Goal: Browse casually: Explore the website without a specific task or goal

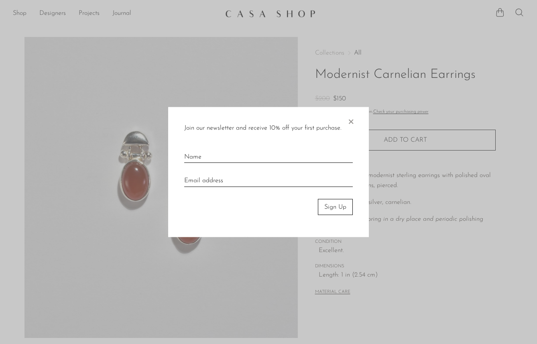
click at [351, 125] on span "×" at bounding box center [351, 120] width 8 height 26
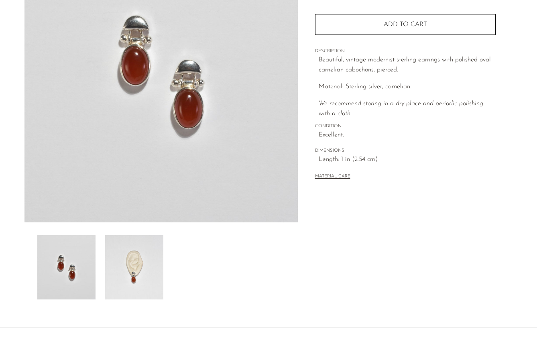
scroll to position [179, 0]
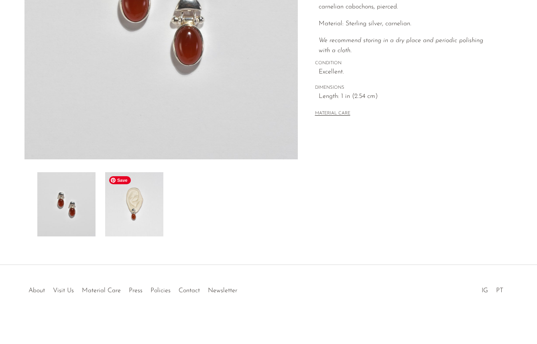
click at [162, 206] on img at bounding box center [134, 204] width 58 height 64
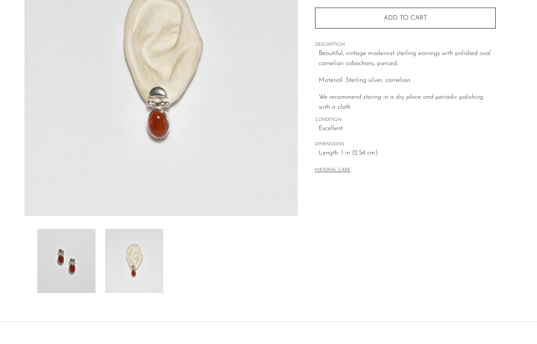
scroll to position [64, 0]
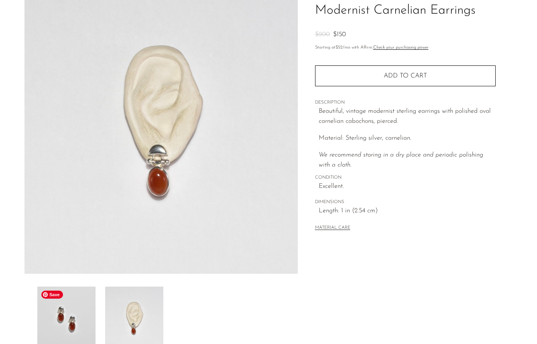
click at [81, 316] on img at bounding box center [66, 318] width 58 height 64
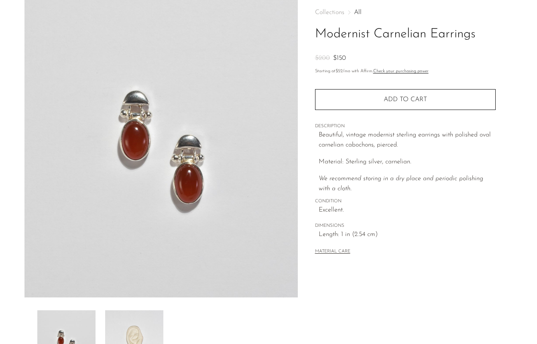
scroll to position [0, 0]
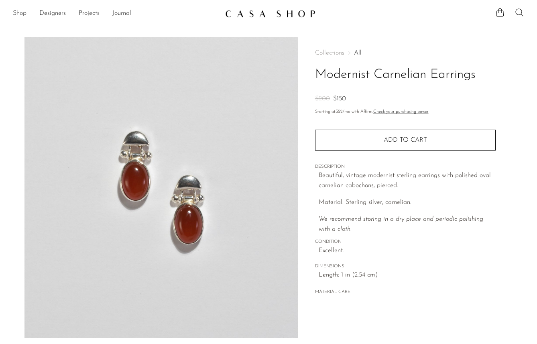
click at [21, 12] on link "Shop" at bounding box center [20, 13] width 14 height 10
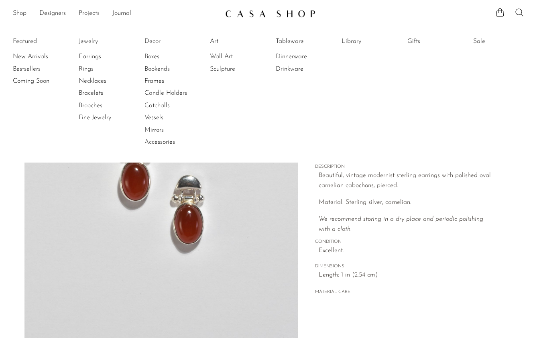
click at [93, 39] on link "Jewelry" at bounding box center [109, 41] width 60 height 9
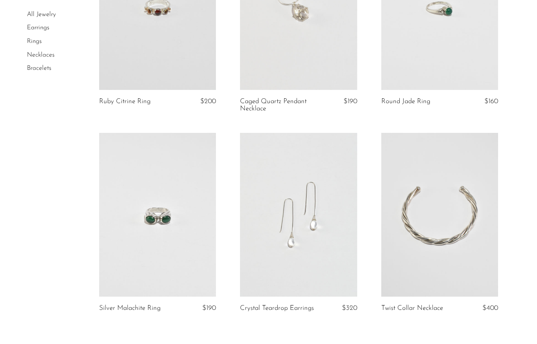
scroll to position [2365, 0]
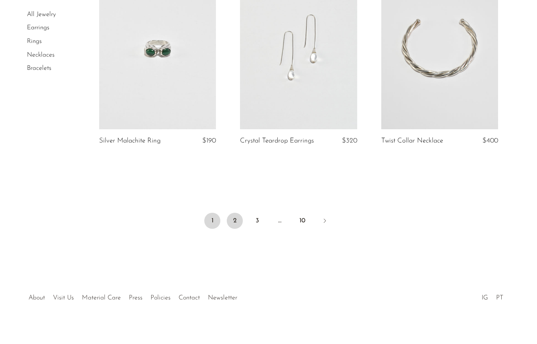
click at [238, 213] on link "2" at bounding box center [235, 221] width 16 height 16
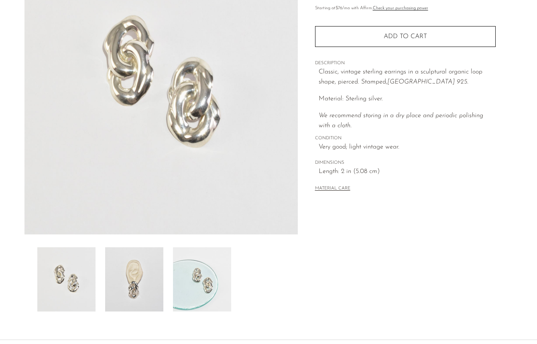
scroll to position [179, 0]
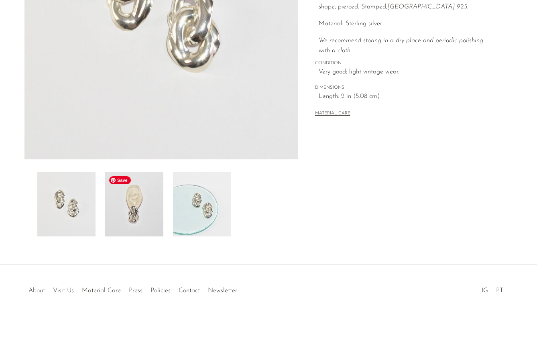
click at [137, 210] on img at bounding box center [134, 204] width 58 height 64
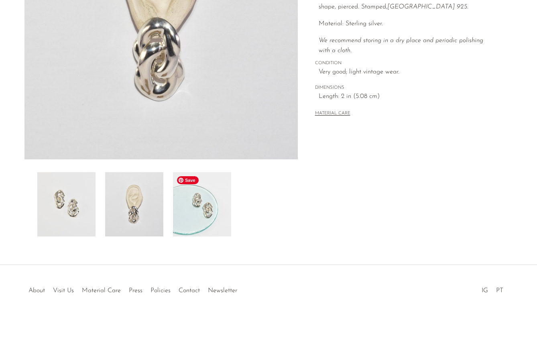
scroll to position [39, 0]
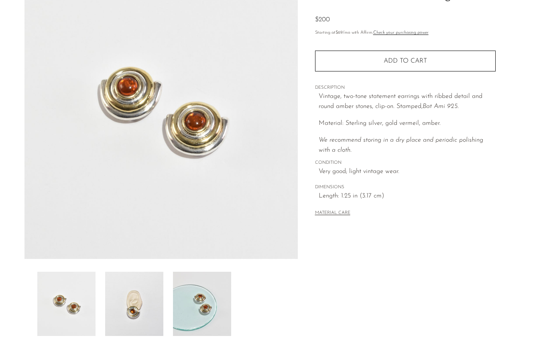
scroll to position [87, 0]
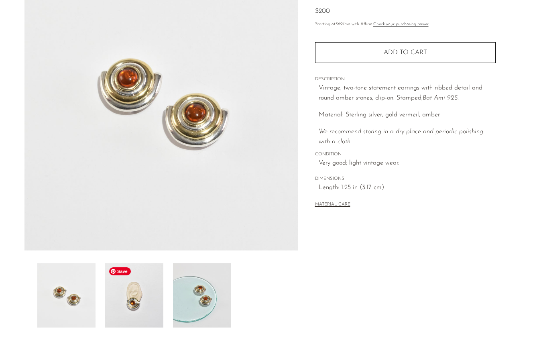
click at [135, 310] on img at bounding box center [134, 295] width 58 height 64
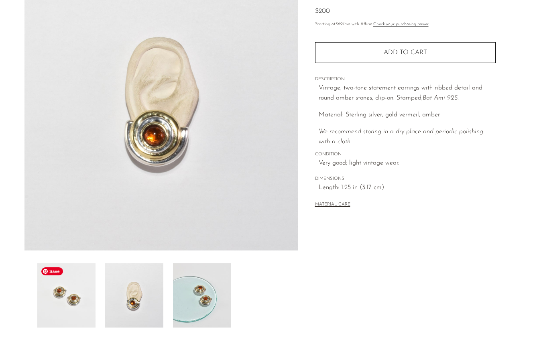
click at [75, 297] on img at bounding box center [66, 295] width 58 height 64
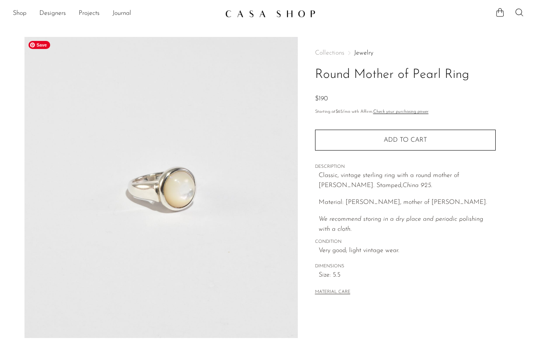
scroll to position [179, 0]
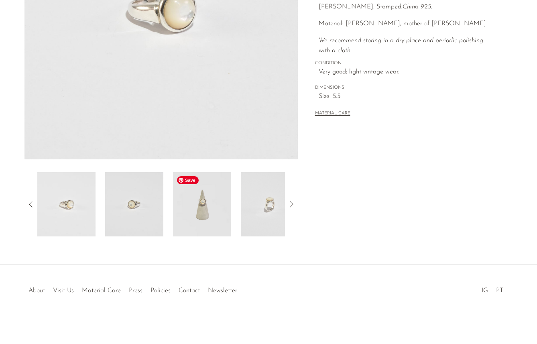
click at [207, 213] on img at bounding box center [202, 204] width 58 height 64
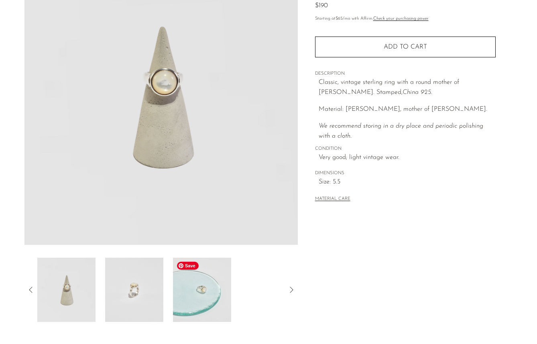
scroll to position [88, 0]
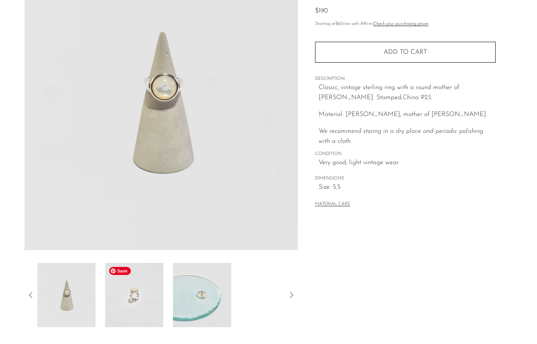
click at [139, 301] on img at bounding box center [134, 295] width 58 height 64
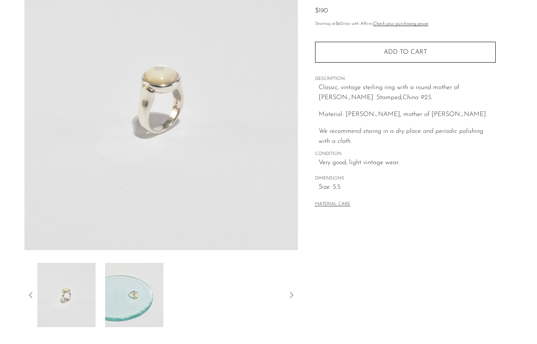
click at [32, 296] on icon at bounding box center [31, 295] width 10 height 10
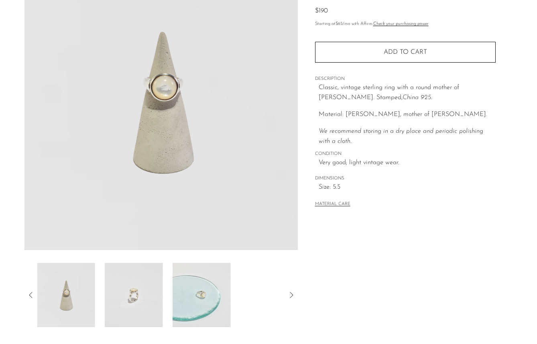
click at [32, 296] on icon at bounding box center [31, 295] width 10 height 10
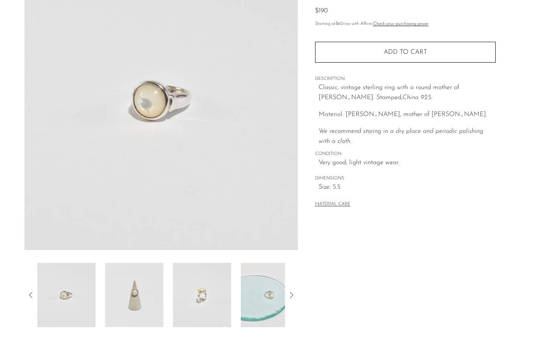
click at [32, 296] on icon at bounding box center [31, 295] width 10 height 10
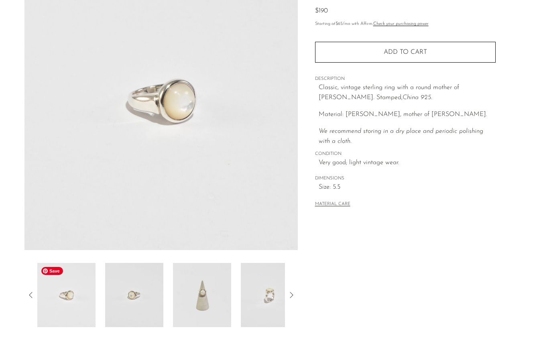
click at [74, 307] on img at bounding box center [66, 295] width 58 height 64
click at [69, 309] on img at bounding box center [66, 295] width 58 height 64
click at [357, 268] on div "Collections Jewelry Round Mother of Pearl Ring $190 Starting at $65 /mo with Af…" at bounding box center [405, 138] width 215 height 378
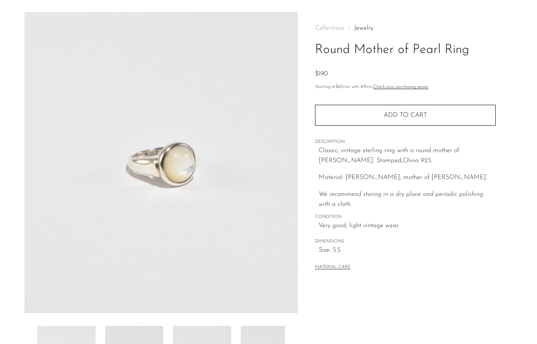
scroll to position [7, 0]
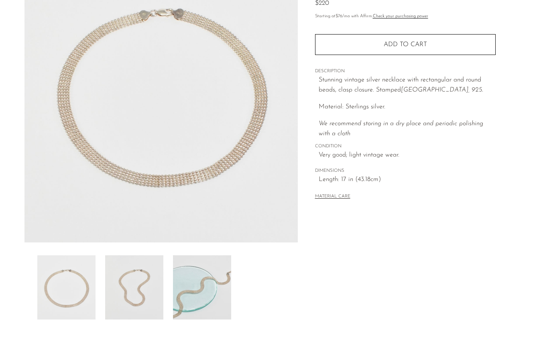
scroll to position [98, 0]
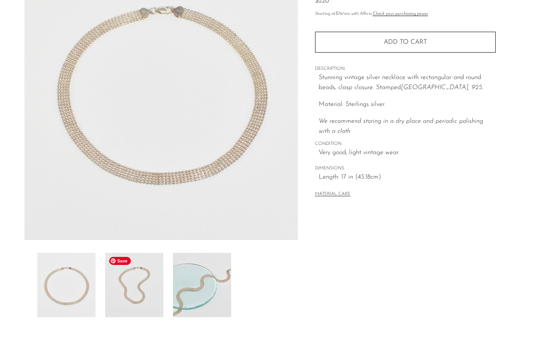
click at [157, 279] on img at bounding box center [134, 285] width 58 height 64
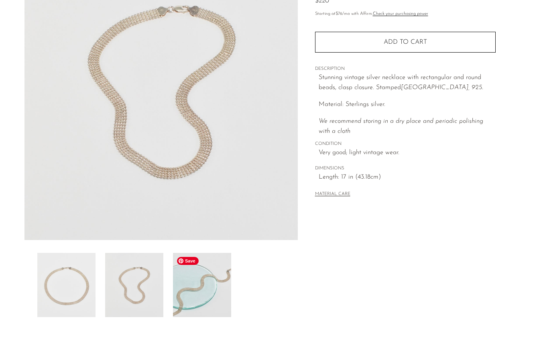
click at [199, 286] on img at bounding box center [202, 285] width 58 height 64
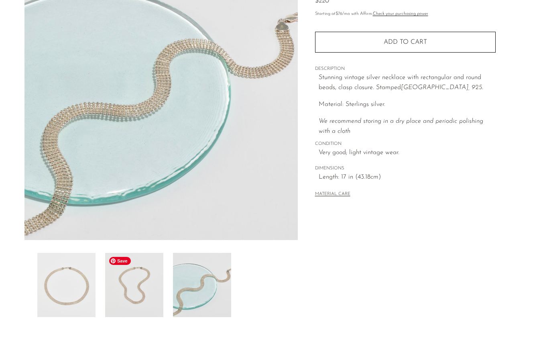
click at [148, 296] on img at bounding box center [134, 285] width 58 height 64
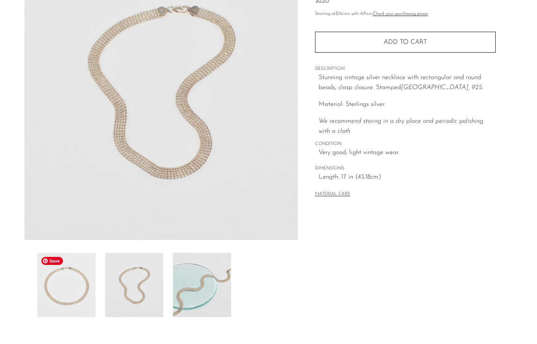
click at [70, 294] on img at bounding box center [66, 285] width 58 height 64
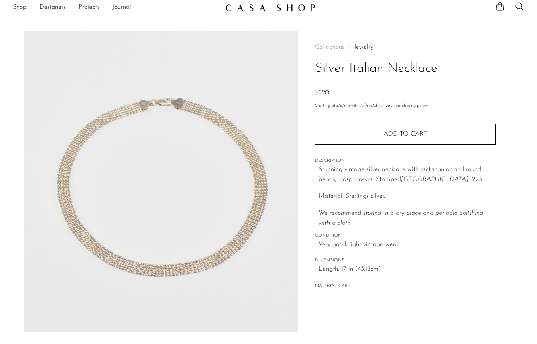
scroll to position [0, 0]
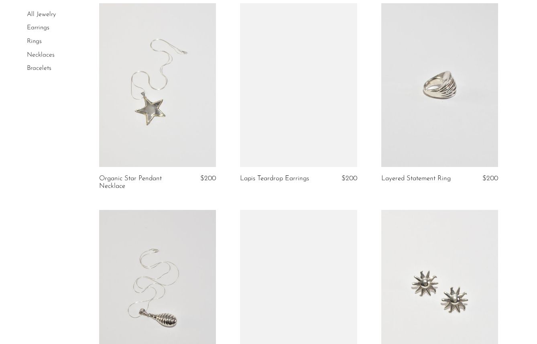
scroll to position [2253, 0]
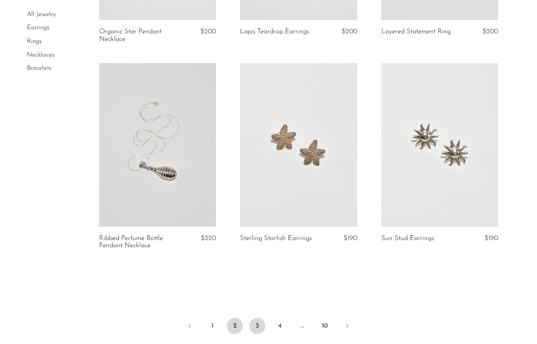
click at [255, 325] on link "3" at bounding box center [257, 326] width 16 height 16
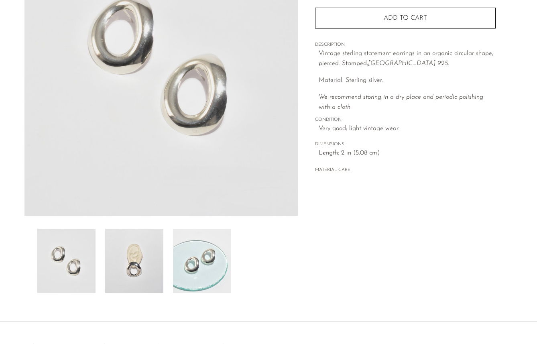
scroll to position [125, 0]
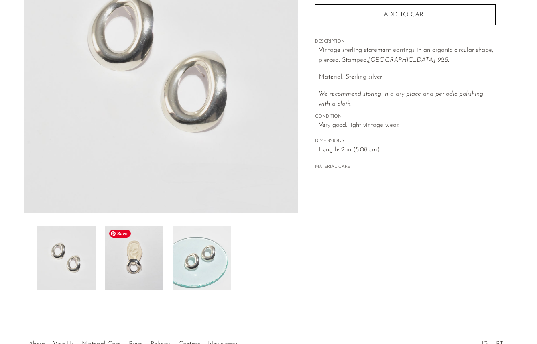
click at [147, 262] on img at bounding box center [134, 257] width 58 height 64
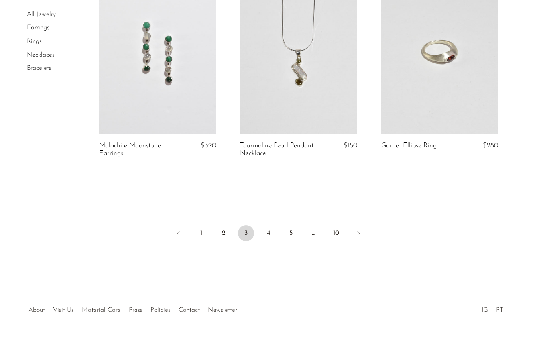
scroll to position [2340, 0]
click at [268, 233] on link "4" at bounding box center [268, 231] width 16 height 16
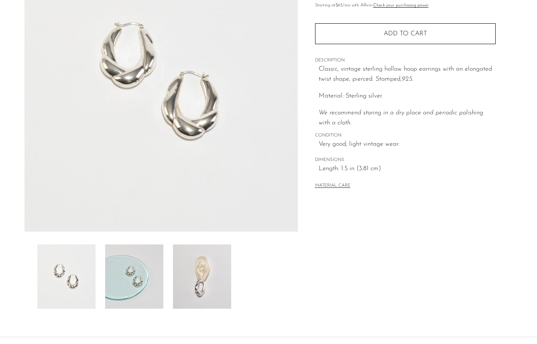
scroll to position [132, 0]
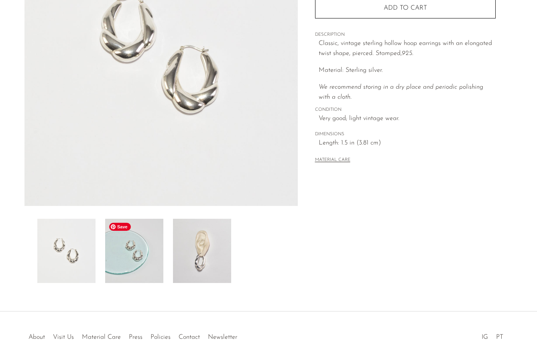
click at [152, 268] on img at bounding box center [134, 251] width 58 height 64
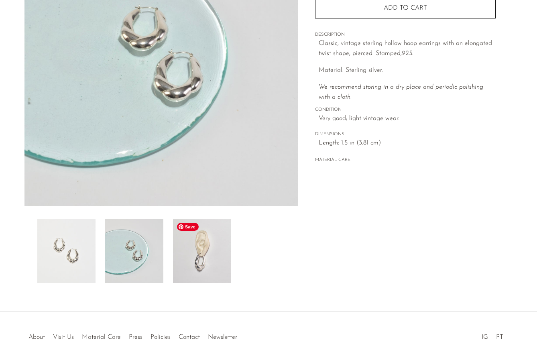
click at [206, 261] on img at bounding box center [202, 251] width 58 height 64
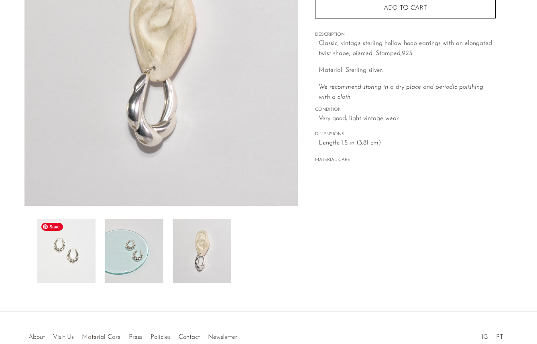
click at [90, 262] on img at bounding box center [66, 251] width 58 height 64
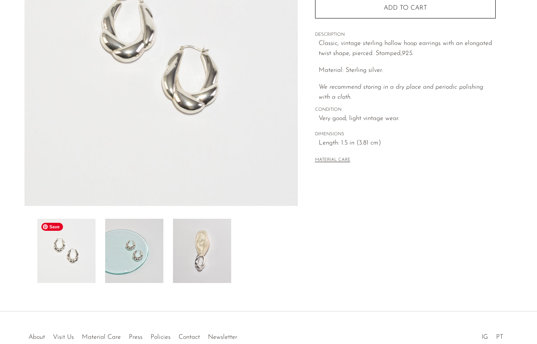
scroll to position [0, 0]
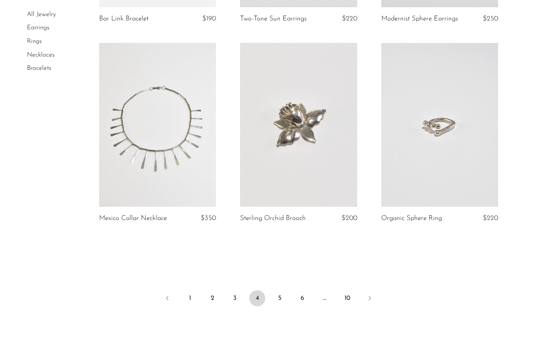
scroll to position [2307, 0]
click at [282, 289] on link "5" at bounding box center [280, 297] width 16 height 16
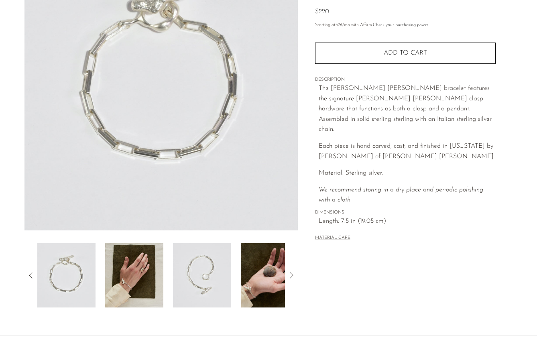
scroll to position [108, 0]
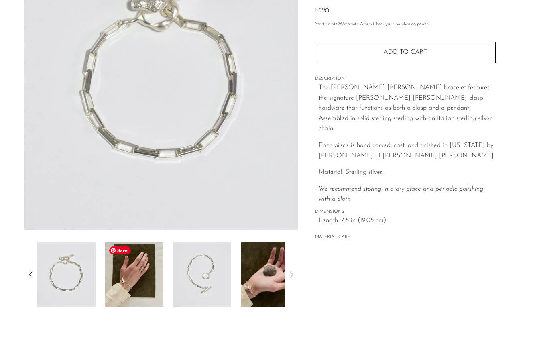
click at [147, 290] on img at bounding box center [134, 274] width 58 height 64
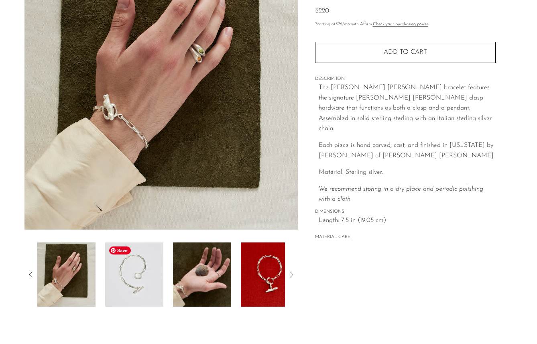
click at [155, 287] on img at bounding box center [134, 274] width 58 height 64
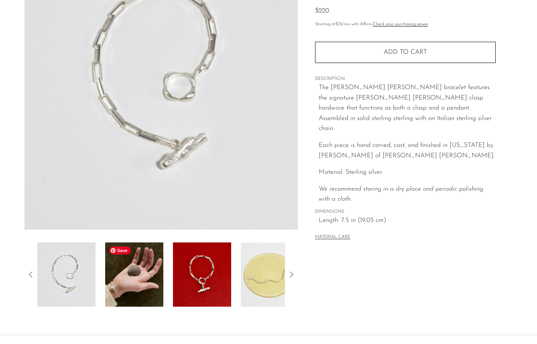
click at [148, 292] on img at bounding box center [134, 274] width 58 height 64
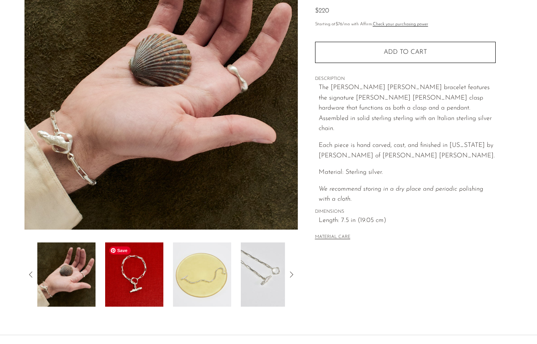
click at [144, 289] on img at bounding box center [134, 274] width 58 height 64
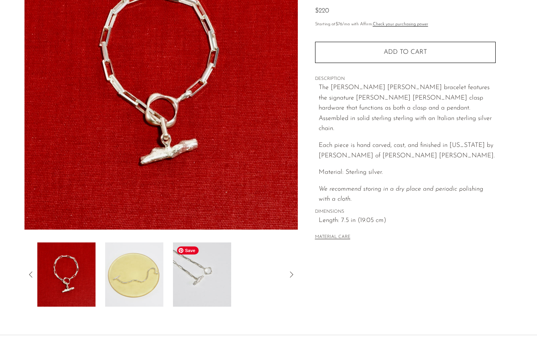
click at [188, 281] on img at bounding box center [202, 274] width 58 height 64
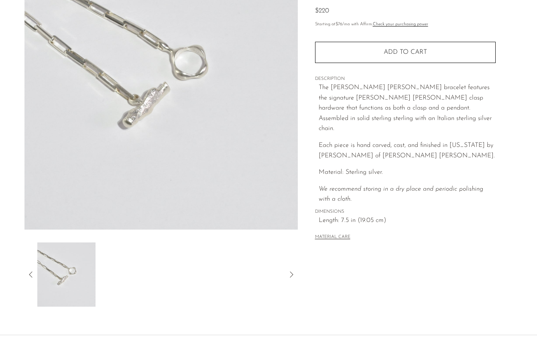
scroll to position [0, 0]
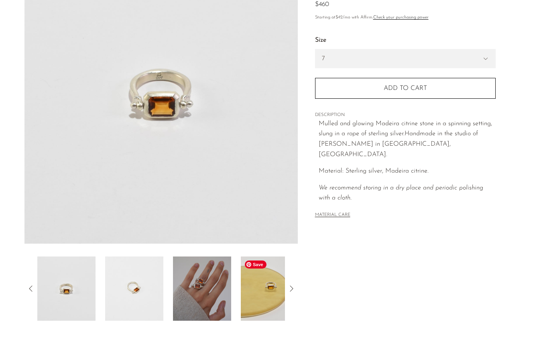
scroll to position [179, 0]
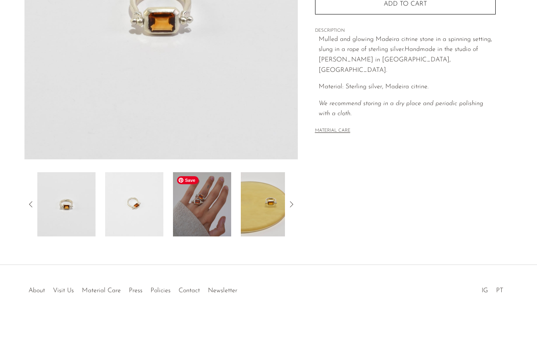
click at [209, 214] on img at bounding box center [202, 204] width 58 height 64
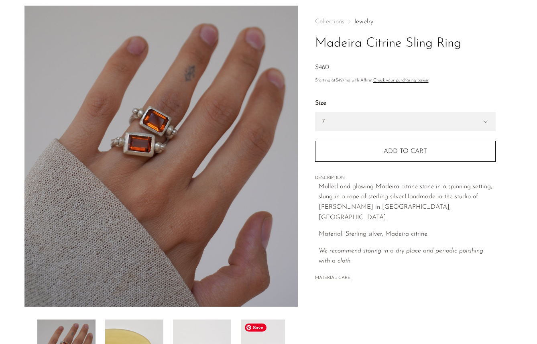
scroll to position [19, 0]
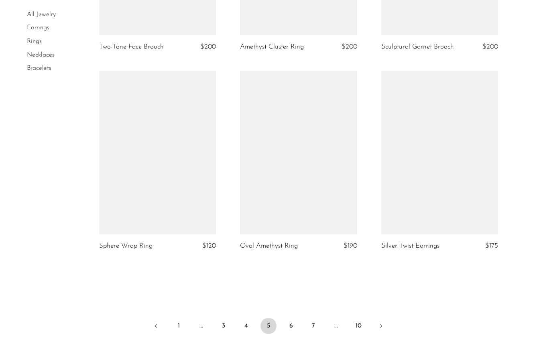
scroll to position [2295, 0]
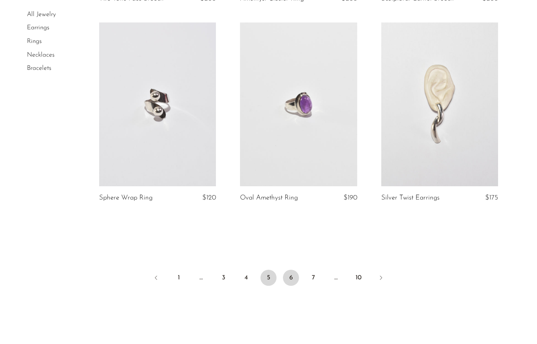
click at [294, 275] on link "6" at bounding box center [291, 278] width 16 height 16
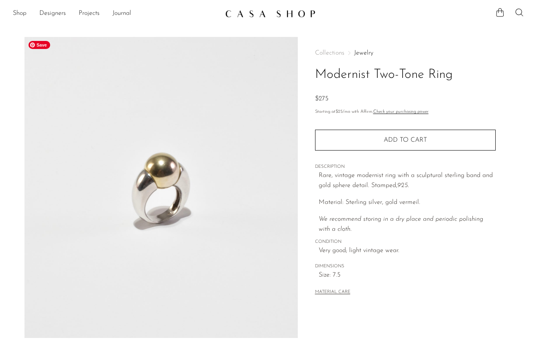
scroll to position [179, 0]
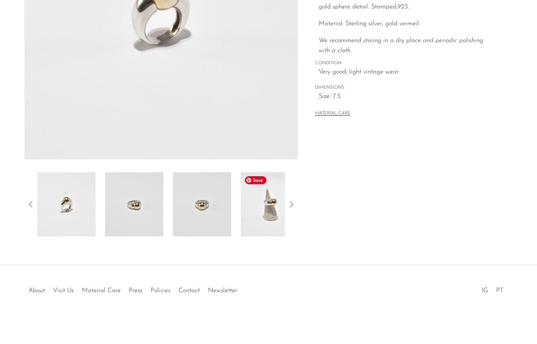
click at [273, 208] on img at bounding box center [270, 204] width 58 height 64
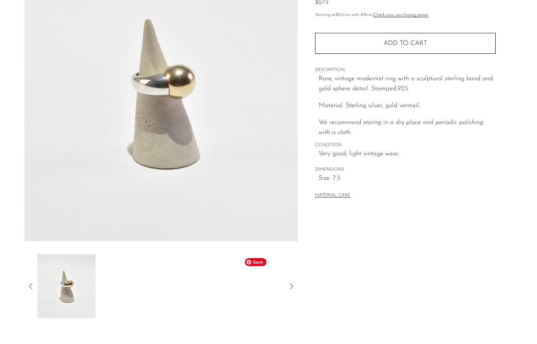
scroll to position [96, 0]
click at [26, 288] on icon at bounding box center [31, 287] width 10 height 10
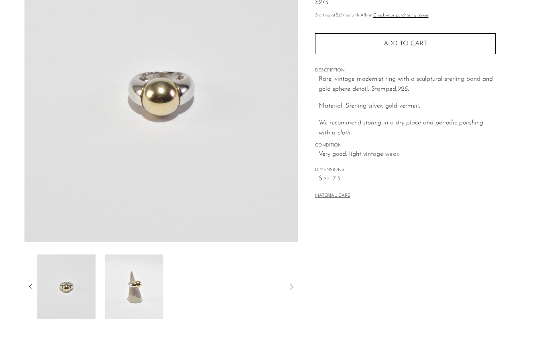
click at [26, 288] on icon at bounding box center [31, 287] width 10 height 10
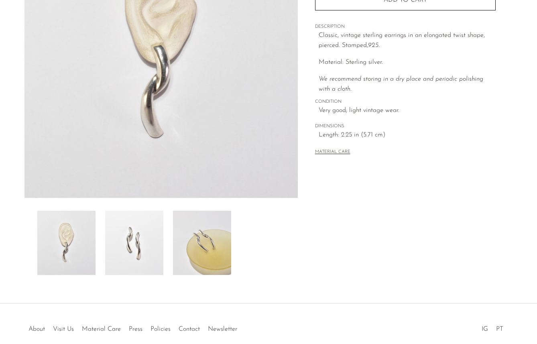
scroll to position [179, 0]
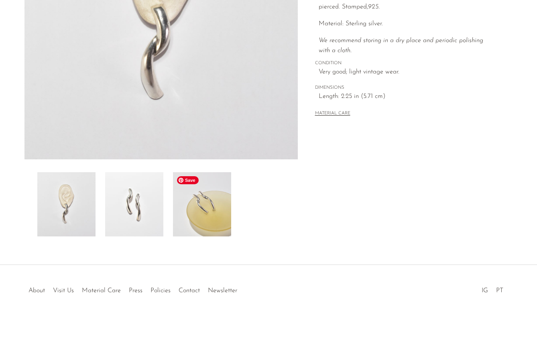
click at [209, 211] on img at bounding box center [202, 204] width 58 height 64
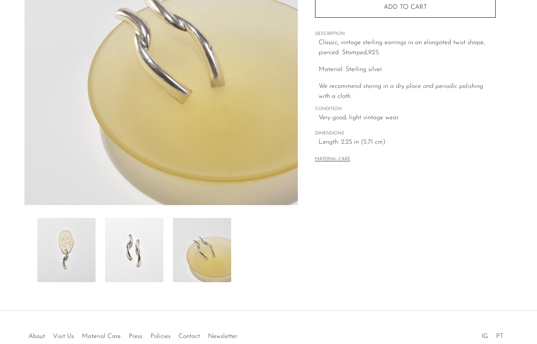
scroll to position [133, 0]
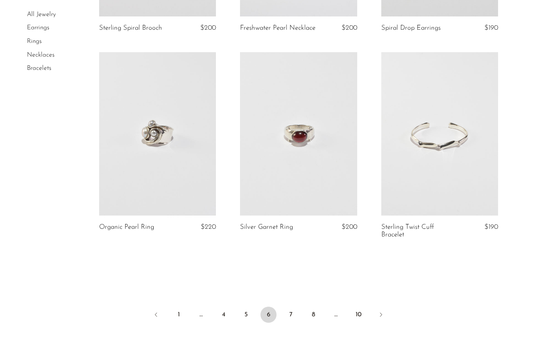
scroll to position [2265, 0]
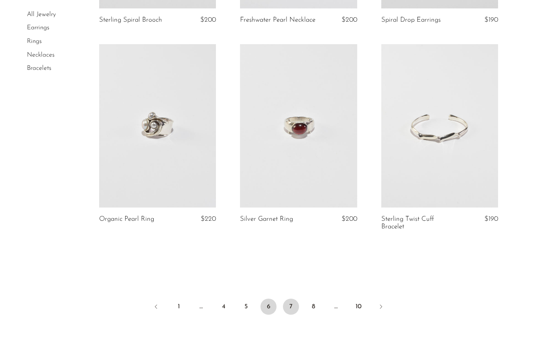
click at [292, 306] on link "7" at bounding box center [291, 306] width 16 height 16
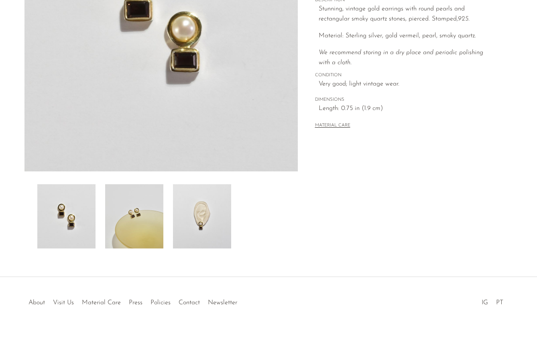
scroll to position [179, 0]
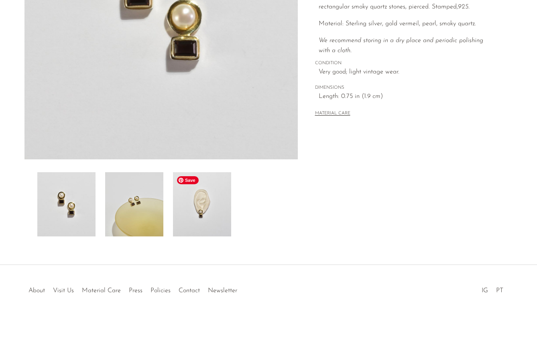
click at [203, 226] on img at bounding box center [202, 204] width 58 height 64
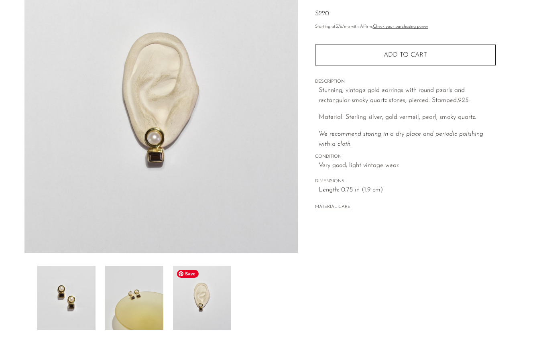
scroll to position [84, 0]
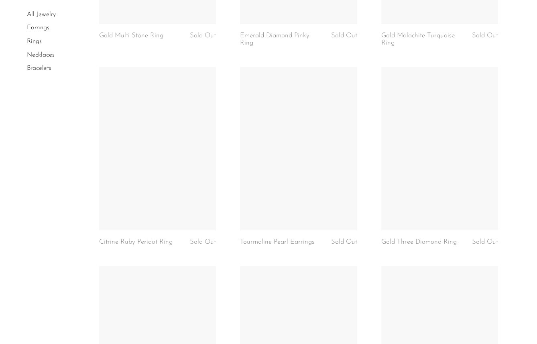
scroll to position [2390, 0]
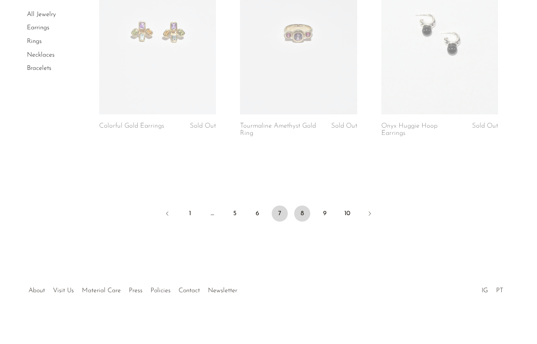
click at [307, 215] on link "8" at bounding box center [302, 213] width 16 height 16
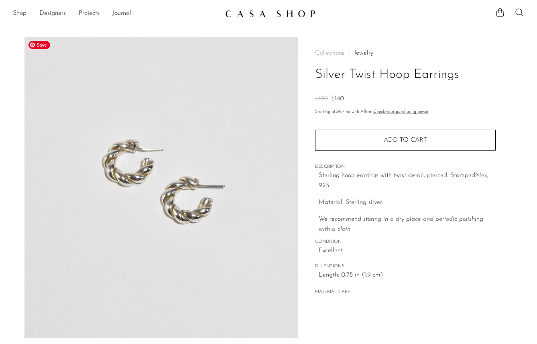
scroll to position [151, 0]
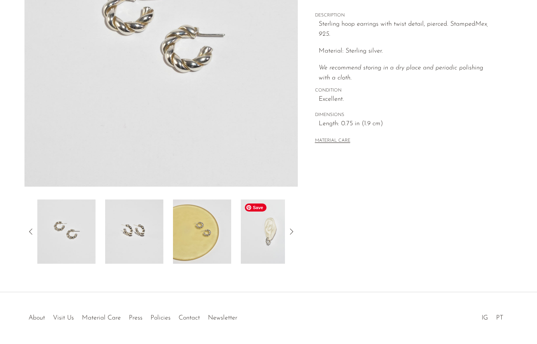
click at [268, 248] on img at bounding box center [270, 231] width 58 height 64
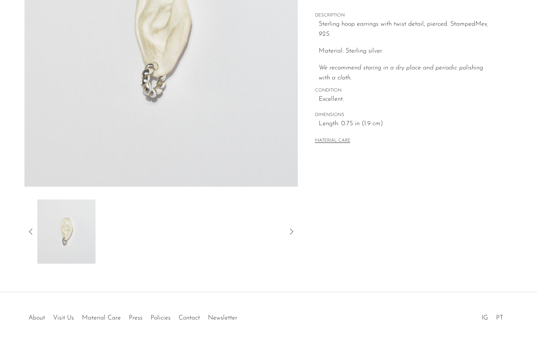
click at [32, 229] on icon at bounding box center [31, 232] width 10 height 10
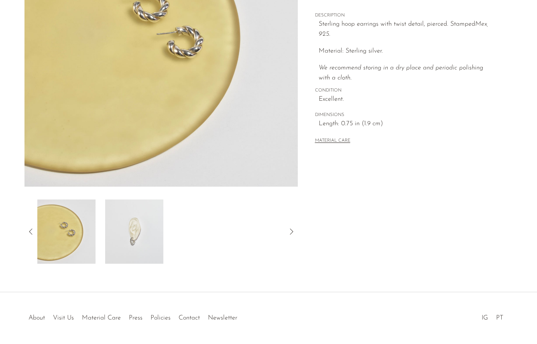
click at [32, 229] on icon at bounding box center [31, 232] width 10 height 10
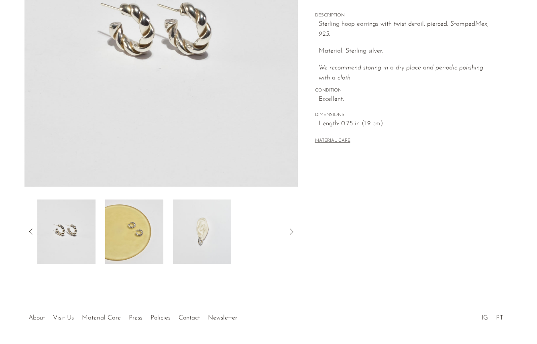
click at [32, 229] on icon at bounding box center [31, 232] width 10 height 10
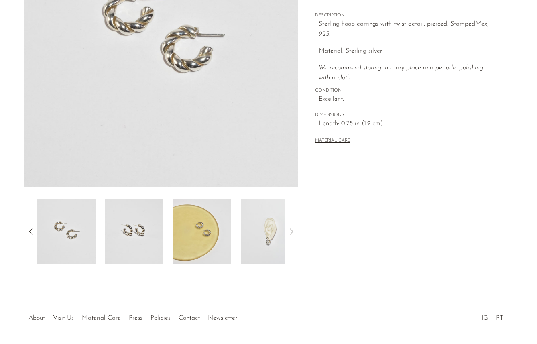
scroll to position [0, 0]
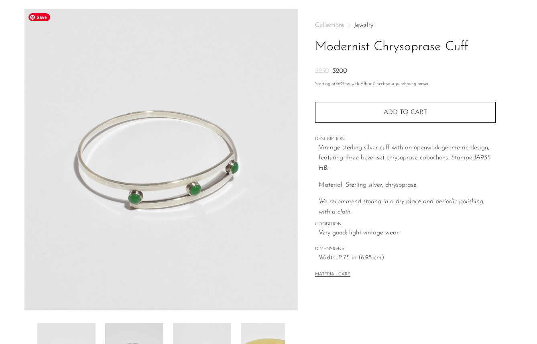
scroll to position [10, 0]
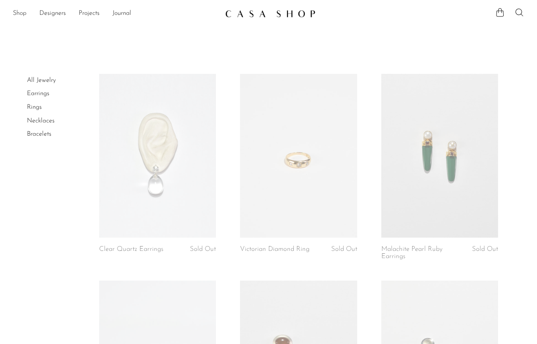
click at [22, 12] on link "Shop" at bounding box center [20, 13] width 14 height 10
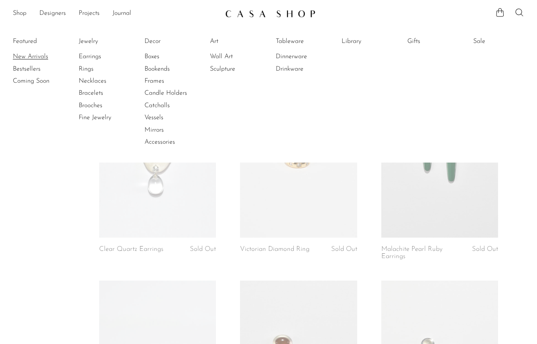
click at [29, 58] on link "New Arrivals" at bounding box center [43, 56] width 60 height 9
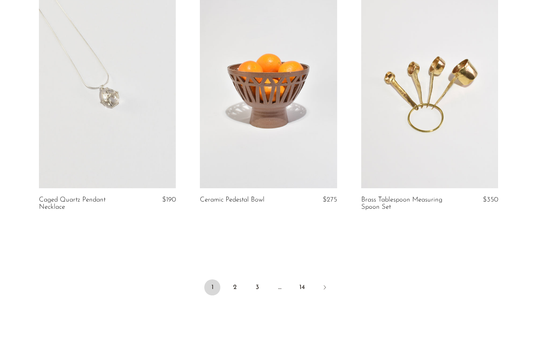
scroll to position [2688, 0]
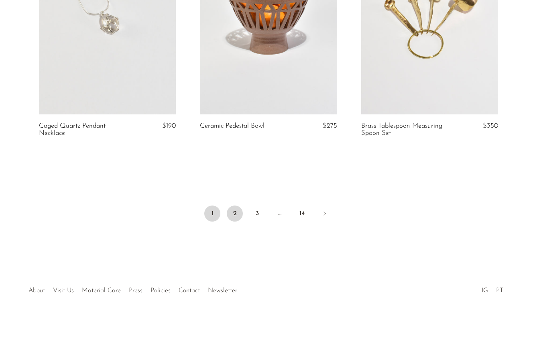
click at [236, 217] on link "2" at bounding box center [235, 213] width 16 height 16
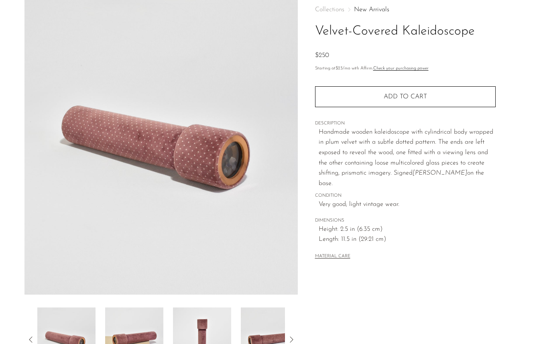
scroll to position [44, 0]
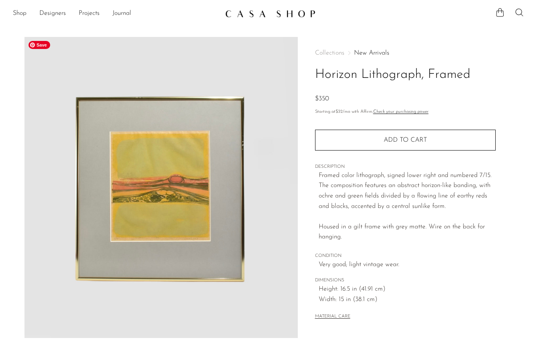
scroll to position [179, 0]
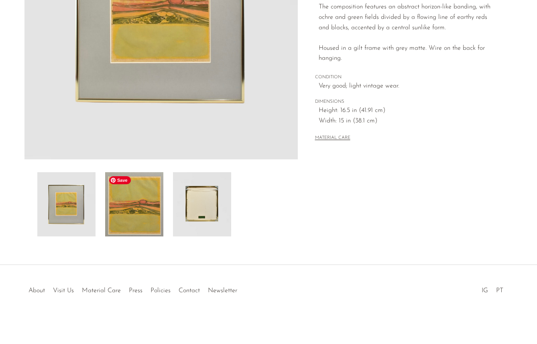
click at [150, 188] on img at bounding box center [134, 204] width 58 height 64
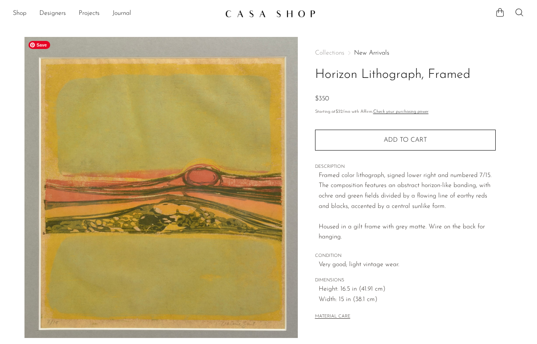
scroll to position [38, 0]
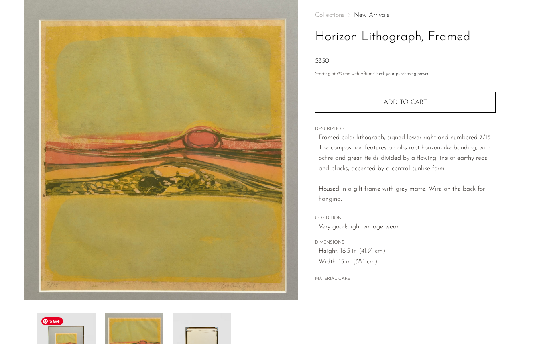
click at [68, 331] on img at bounding box center [66, 345] width 58 height 64
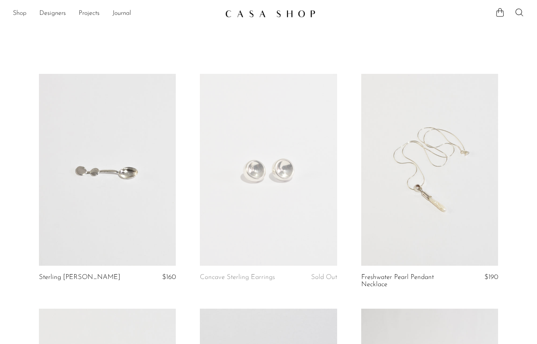
click at [24, 15] on link "Shop" at bounding box center [20, 13] width 14 height 10
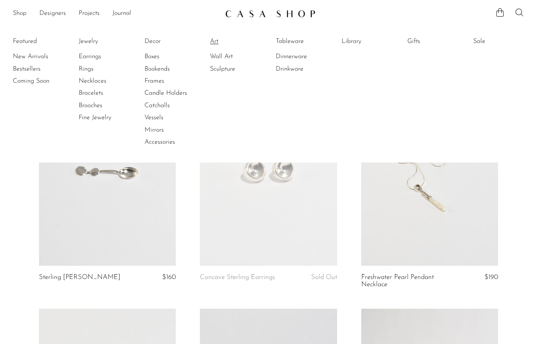
click at [217, 40] on link "Art" at bounding box center [240, 41] width 60 height 9
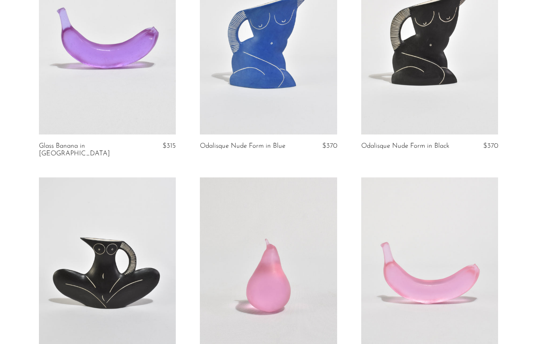
scroll to position [2702, 0]
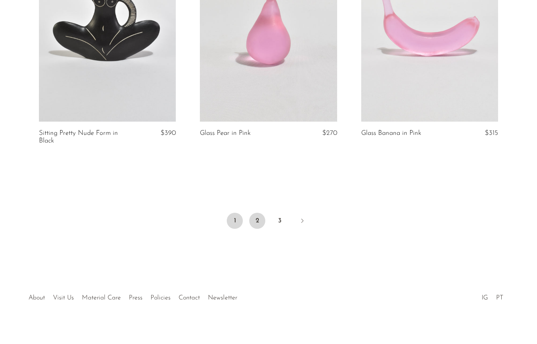
click at [260, 215] on link "2" at bounding box center [257, 221] width 16 height 16
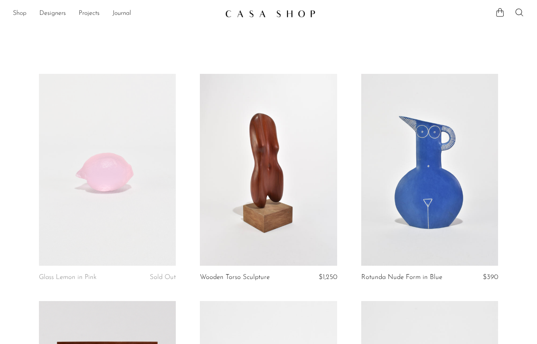
click at [20, 16] on link "Shop" at bounding box center [20, 13] width 14 height 10
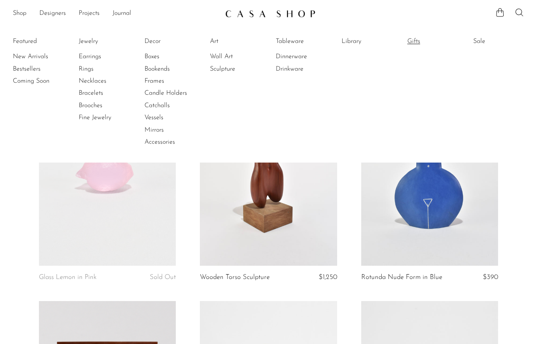
click at [414, 43] on link "Gifts" at bounding box center [437, 41] width 60 height 9
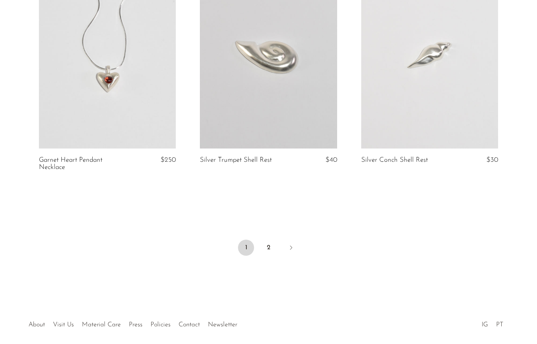
scroll to position [2656, 0]
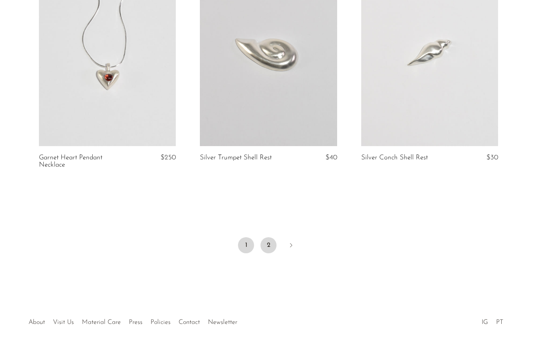
click at [272, 237] on link "2" at bounding box center [268, 245] width 16 height 16
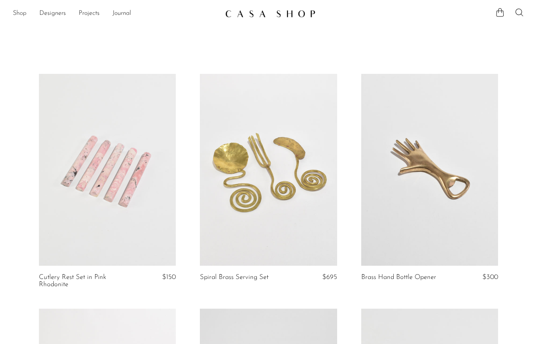
click at [21, 12] on link "Shop" at bounding box center [20, 13] width 14 height 10
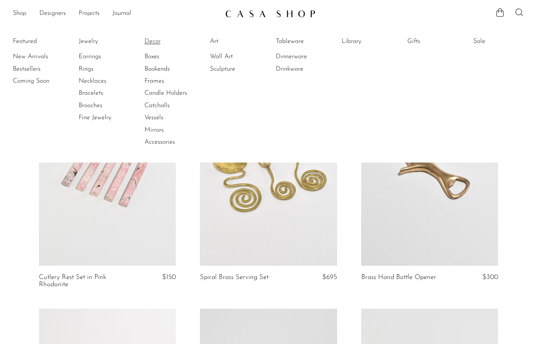
click at [156, 40] on link "Decor" at bounding box center [174, 41] width 60 height 9
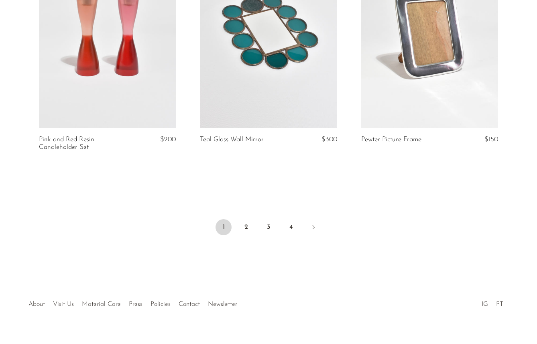
scroll to position [2654, 0]
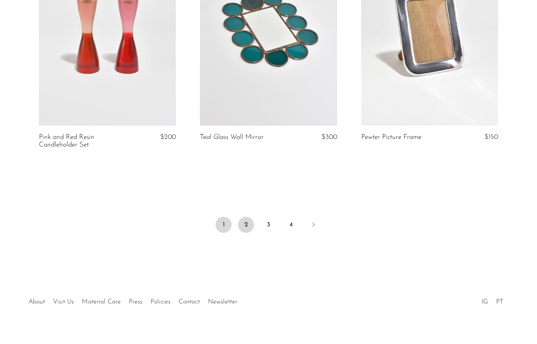
click at [246, 225] on link "2" at bounding box center [246, 225] width 16 height 16
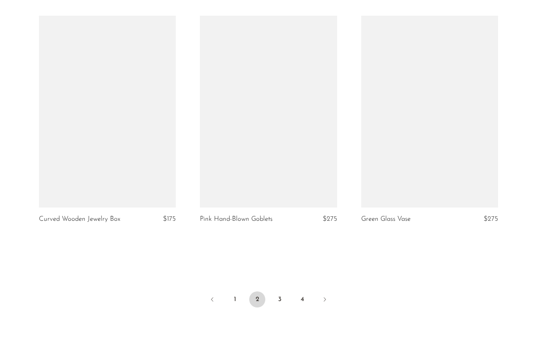
scroll to position [2601, 0]
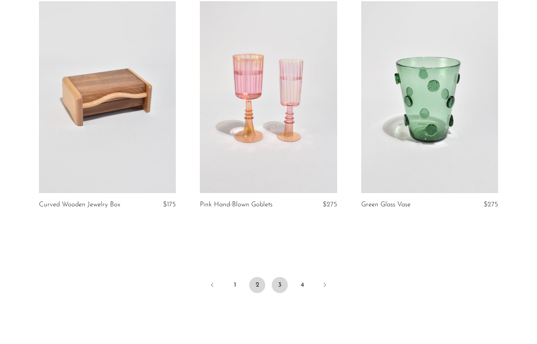
click at [282, 286] on link "3" at bounding box center [280, 285] width 16 height 16
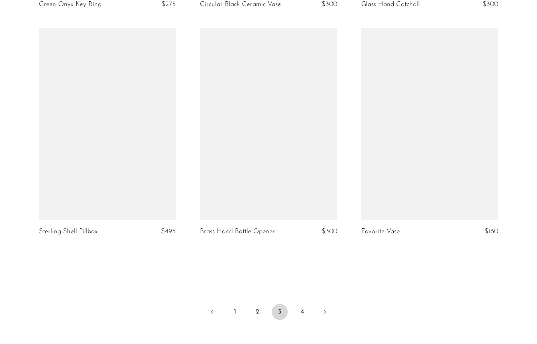
scroll to position [2610, 0]
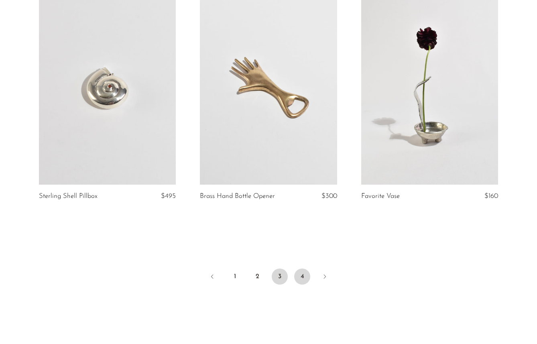
click at [308, 268] on link "4" at bounding box center [302, 276] width 16 height 16
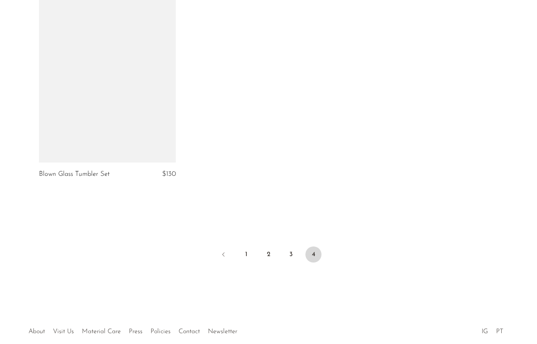
scroll to position [1280, 0]
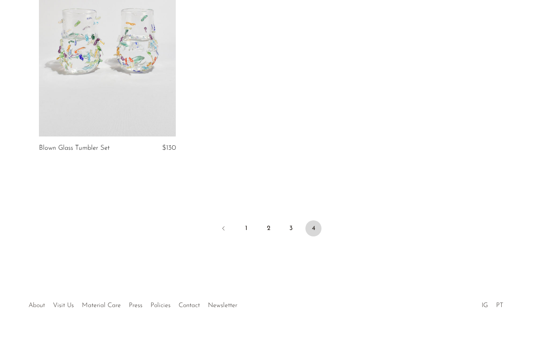
click at [37, 302] on link "About" at bounding box center [36, 305] width 16 height 6
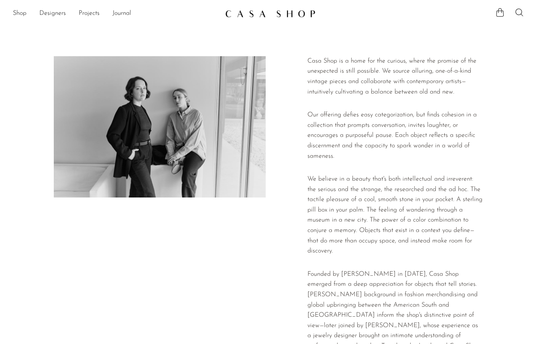
scroll to position [182, 0]
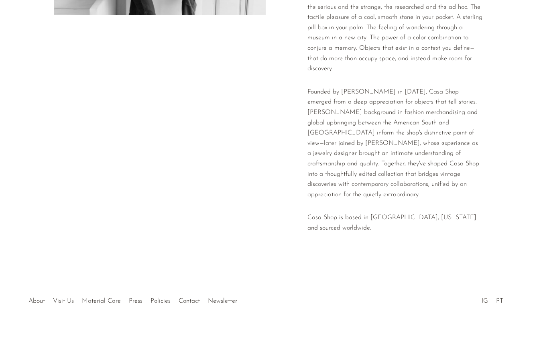
click at [484, 298] on link "IG" at bounding box center [484, 301] width 6 height 6
click at [498, 298] on link "PT" at bounding box center [499, 301] width 7 height 6
